Goal: Transaction & Acquisition: Purchase product/service

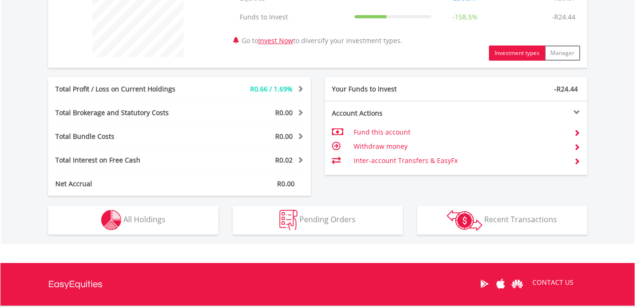
scroll to position [429, 0]
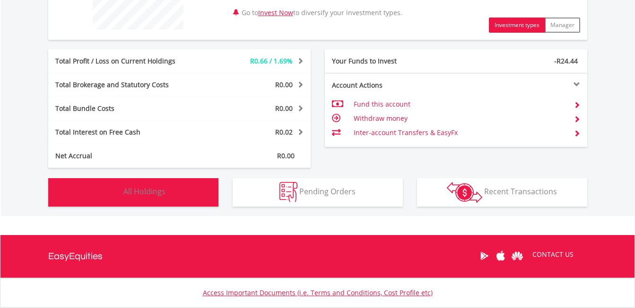
click at [199, 180] on button "Holdings All Holdings" at bounding box center [133, 192] width 170 height 28
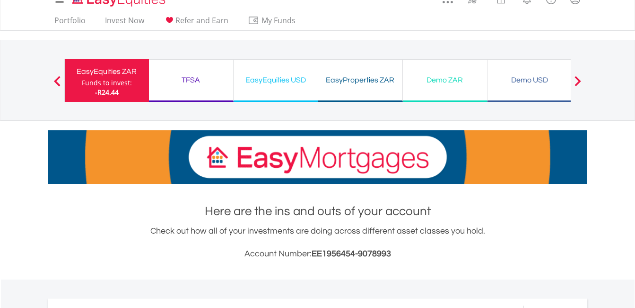
scroll to position [12, 0]
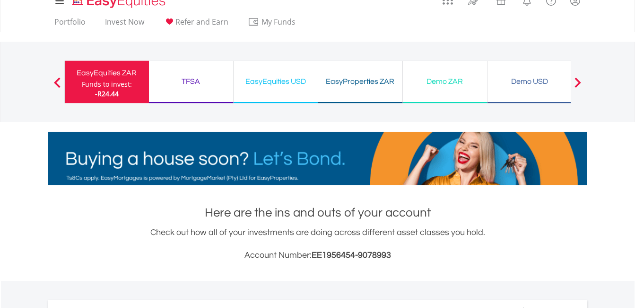
click at [197, 88] on div "TFSA Funds to invest: -R24.44" at bounding box center [191, 82] width 85 height 43
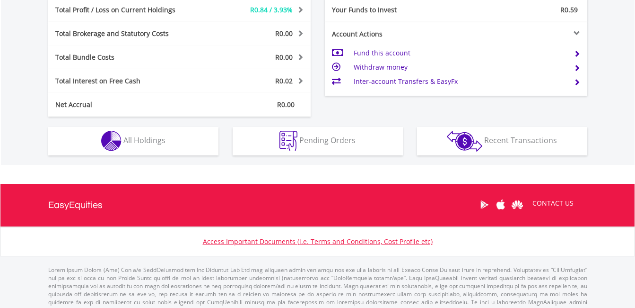
scroll to position [512, 0]
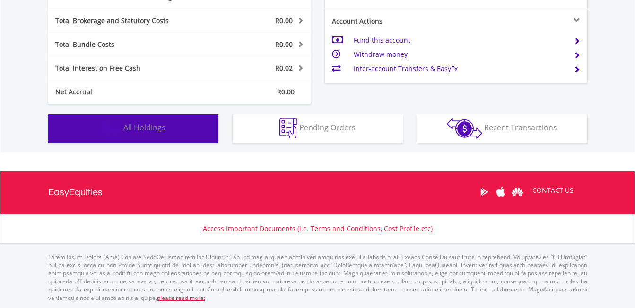
click at [162, 134] on button "Holdings All Holdings" at bounding box center [133, 128] width 170 height 28
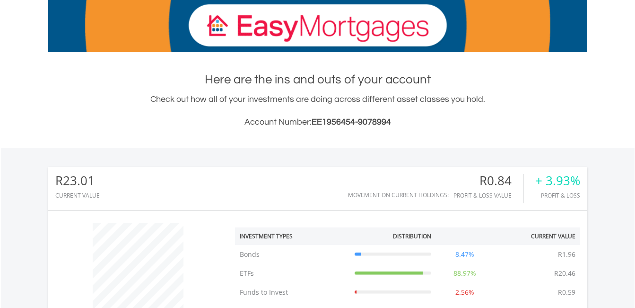
scroll to position [0, 0]
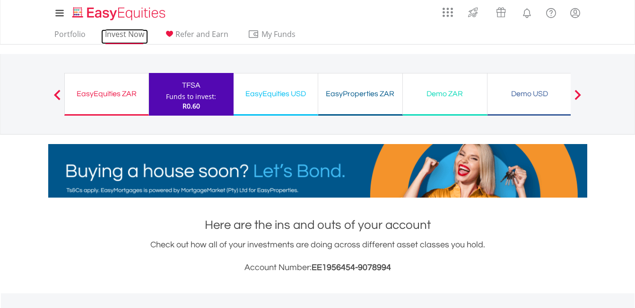
click at [115, 35] on link "Invest Now" at bounding box center [124, 36] width 47 height 15
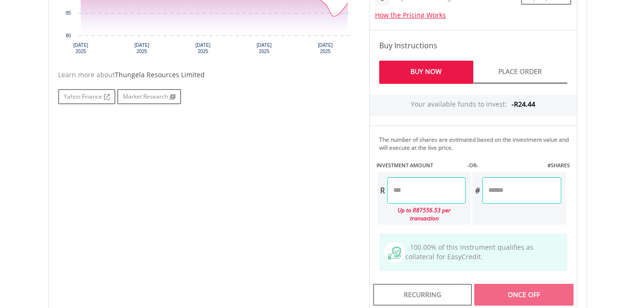
scroll to position [434, 0]
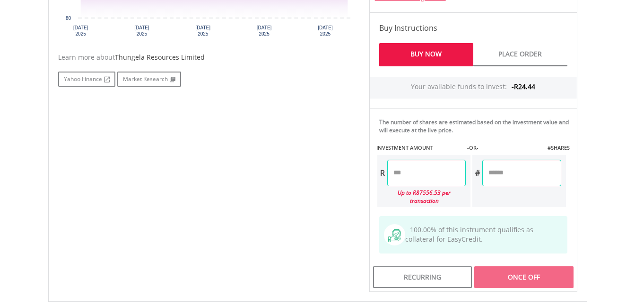
click at [454, 172] on input "number" at bounding box center [426, 172] width 79 height 26
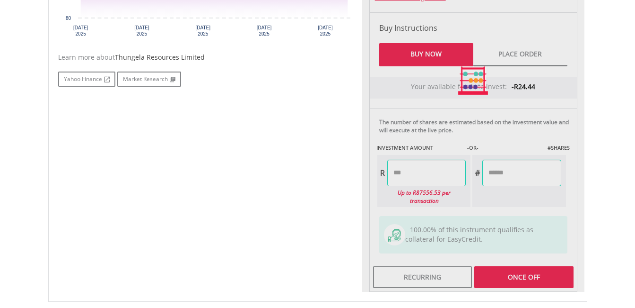
click at [561, 159] on div "Last Updated Price: 15-min. Delay* Price Update Cost: 1 Credits Request A Price…" at bounding box center [473, 80] width 222 height 422
type input "******"
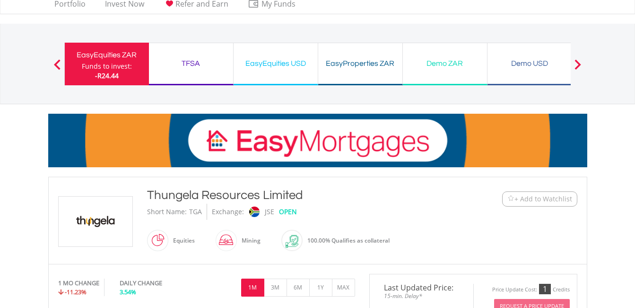
scroll to position [13, 0]
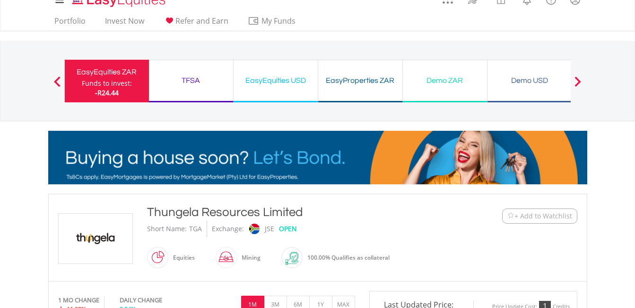
click at [60, 80] on span at bounding box center [57, 81] width 7 height 10
click at [57, 83] on button "Previous" at bounding box center [57, 85] width 19 height 9
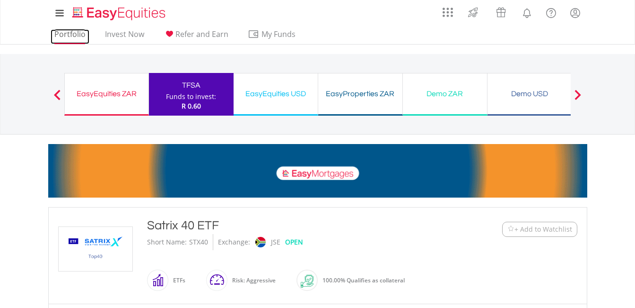
click at [73, 38] on link "Portfolio" at bounding box center [70, 36] width 39 height 15
